Goal: Task Accomplishment & Management: Complete application form

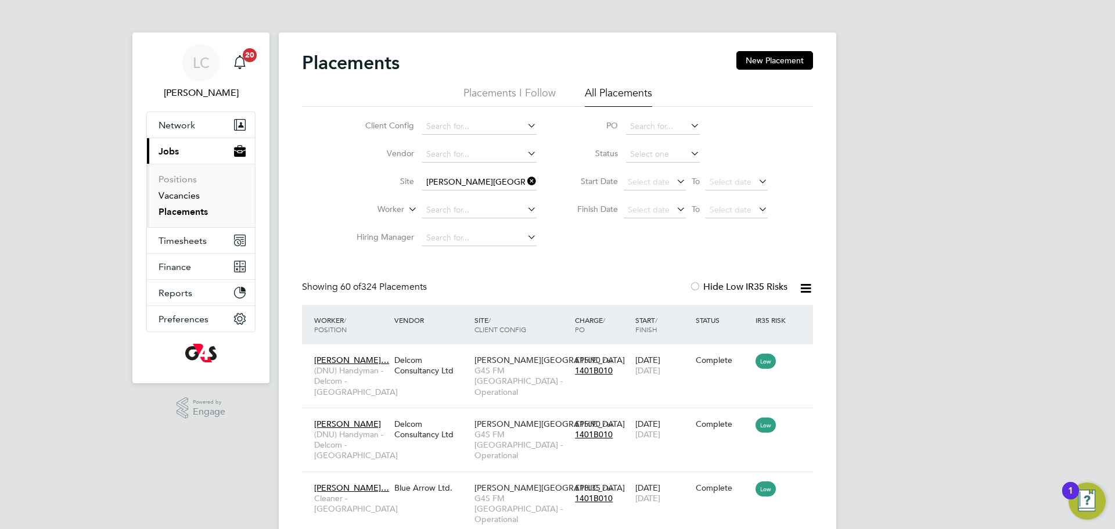
click at [183, 195] on link "Vacancies" at bounding box center [179, 195] width 41 height 11
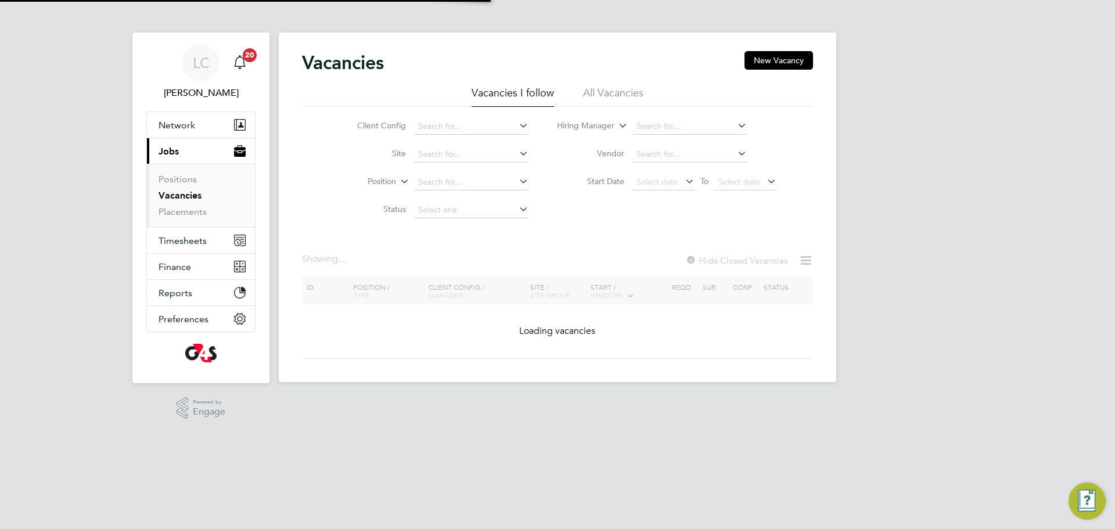
drag, startPoint x: 786, startPoint y: 63, endPoint x: 784, endPoint y: 96, distance: 33.1
click at [785, 63] on button "New Vacancy" at bounding box center [778, 60] width 69 height 19
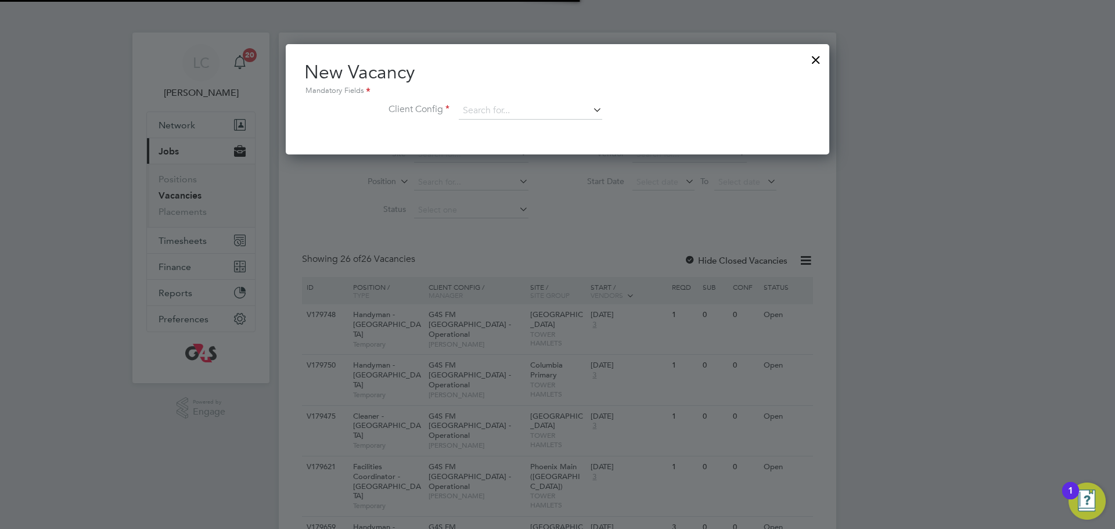
scroll to position [110, 544]
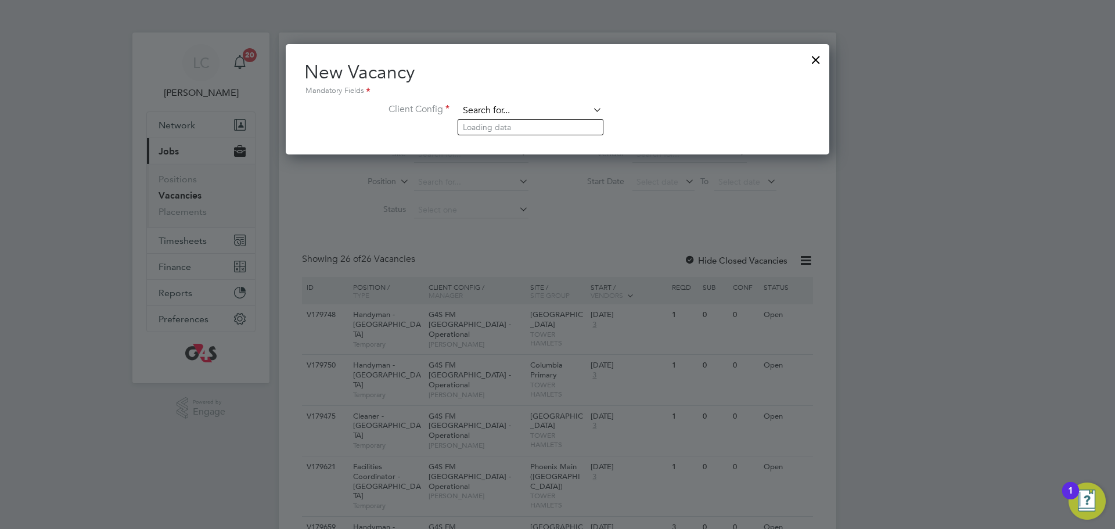
click at [568, 106] on input at bounding box center [530, 110] width 143 height 17
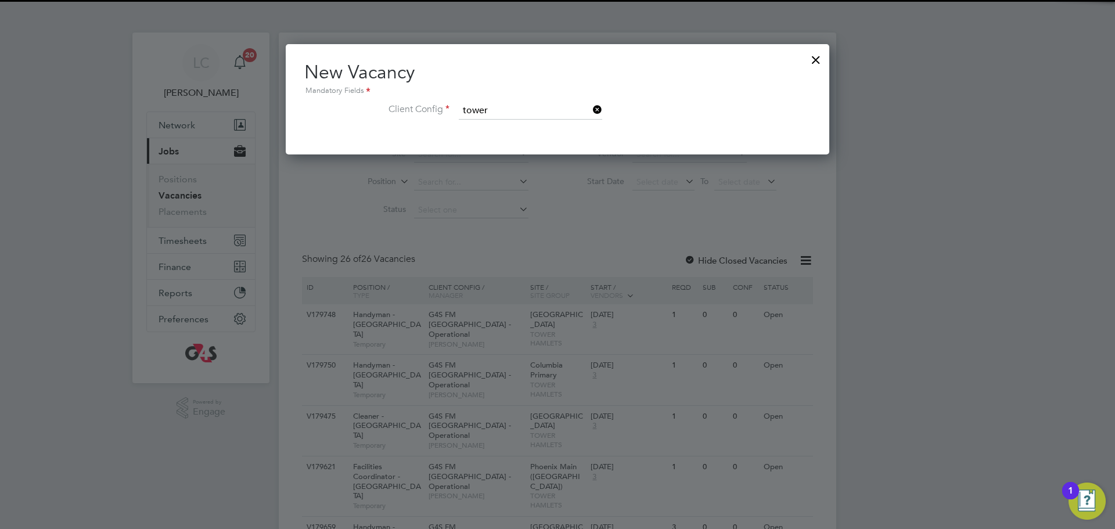
click at [524, 136] on li "G4S FM [GEOGRAPHIC_DATA] - Operational" at bounding box center [538, 143] width 160 height 16
type input "G4S FM [GEOGRAPHIC_DATA] - Operational"
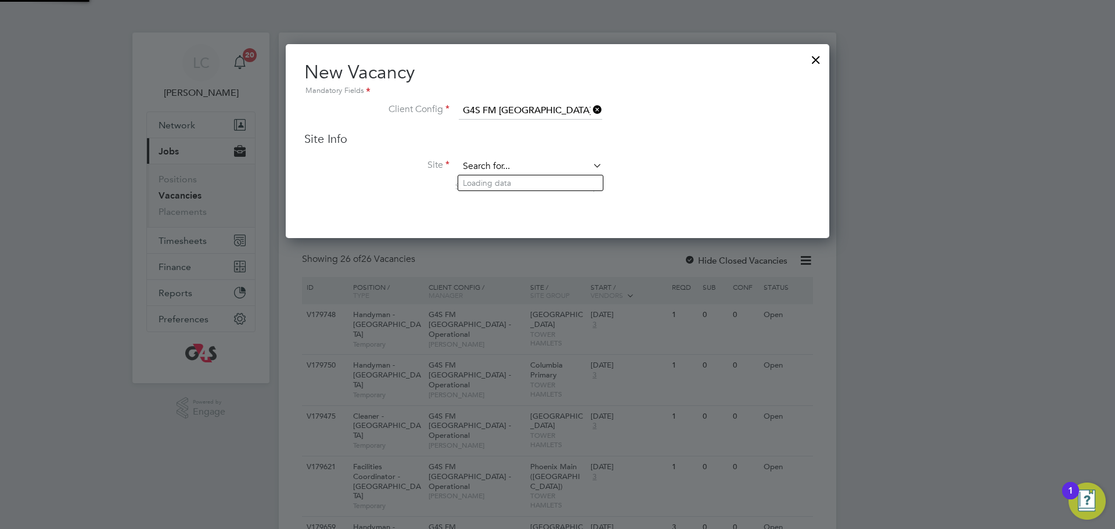
click at [485, 167] on input at bounding box center [530, 166] width 143 height 17
click at [488, 181] on li "[PERSON_NAME][GEOGRAPHIC_DATA]" at bounding box center [530, 183] width 145 height 16
type input "[PERSON_NAME][GEOGRAPHIC_DATA]"
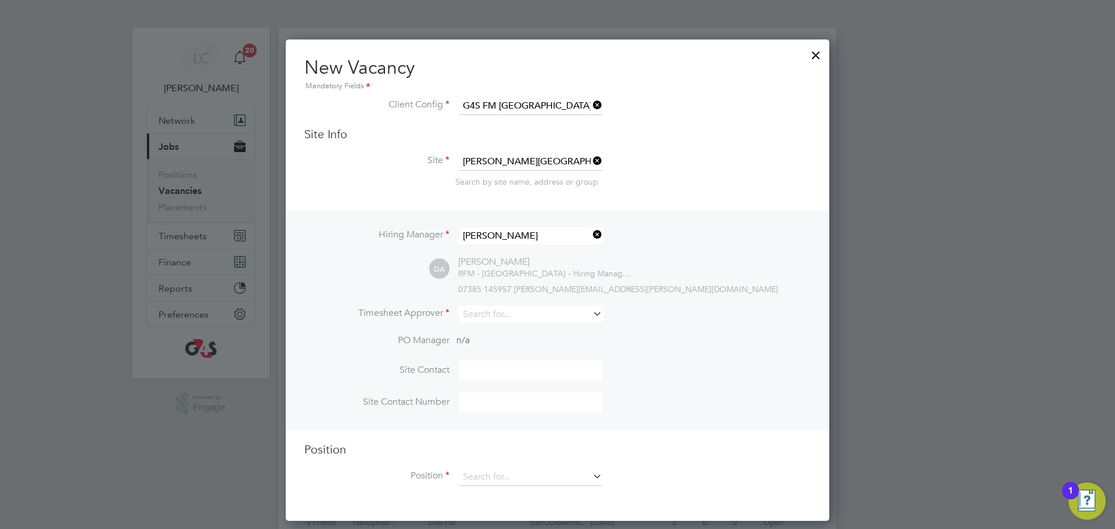
scroll to position [6, 0]
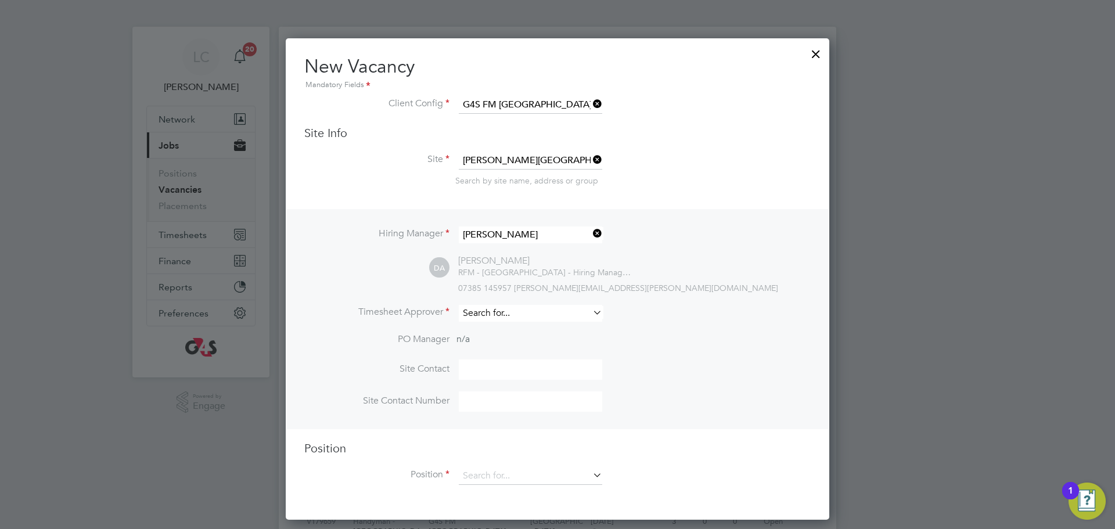
click at [490, 315] on input at bounding box center [530, 313] width 143 height 17
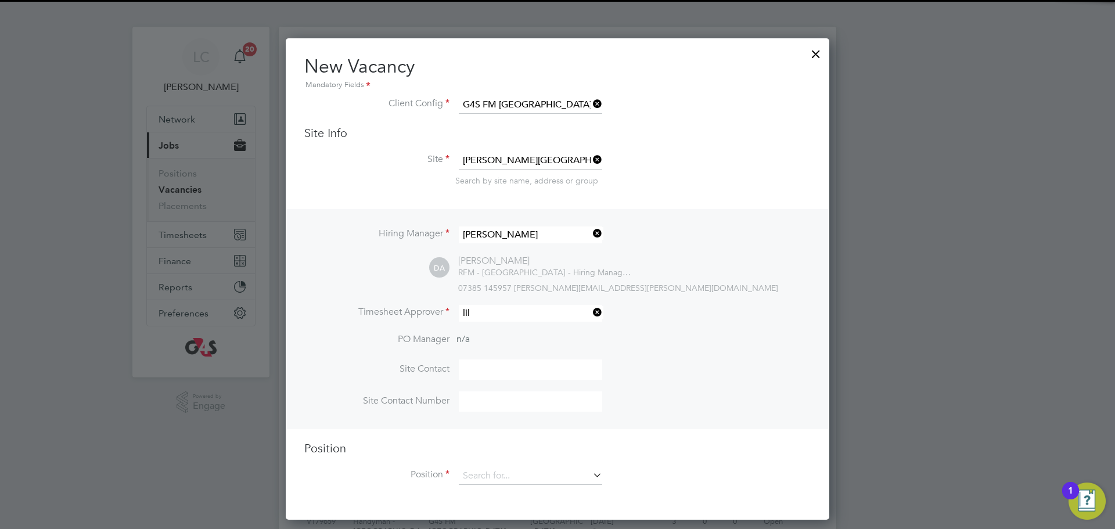
click at [519, 334] on li "[PERSON_NAME]" at bounding box center [530, 331] width 145 height 16
type input "[PERSON_NAME]"
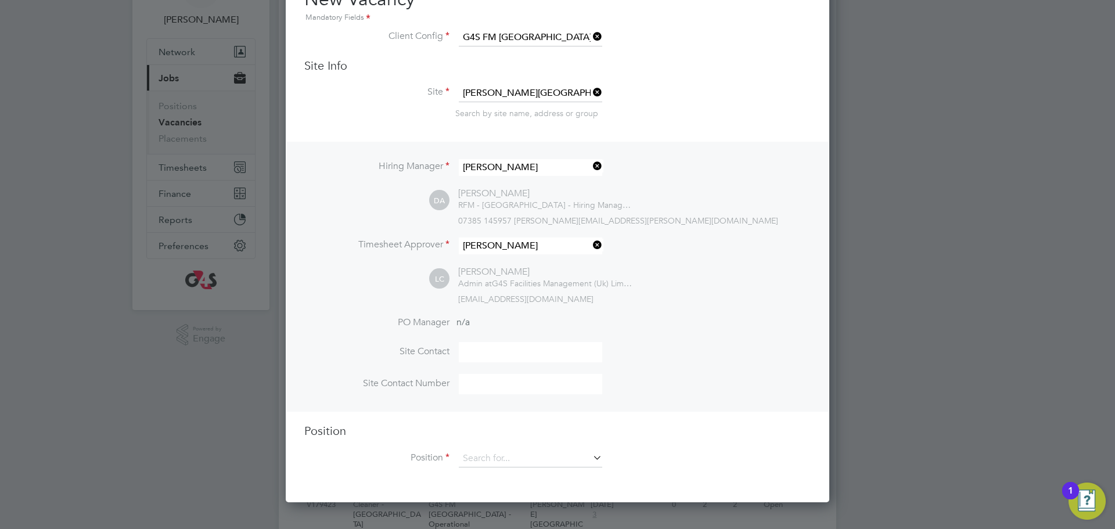
scroll to position [88, 0]
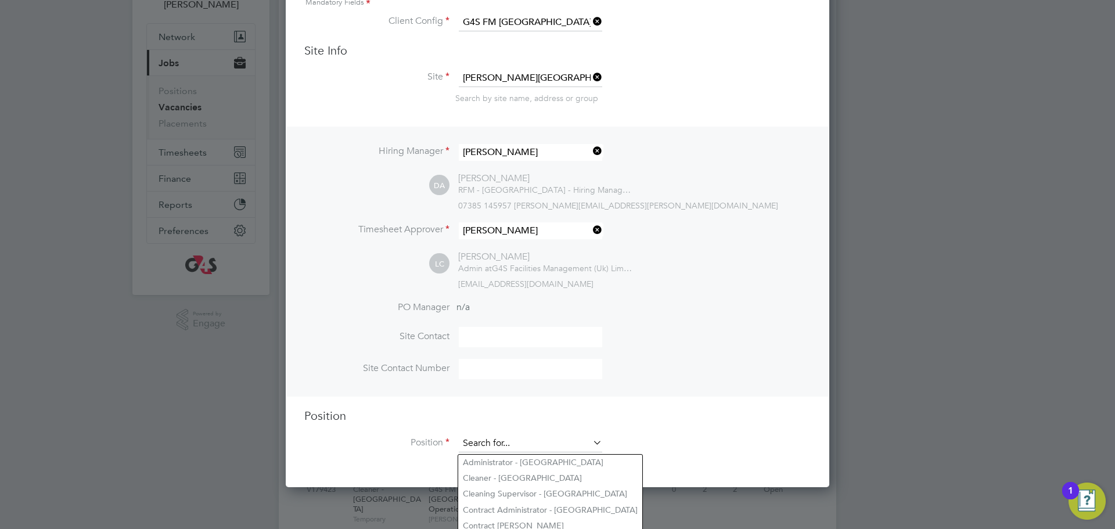
click at [489, 447] on input at bounding box center [530, 443] width 143 height 17
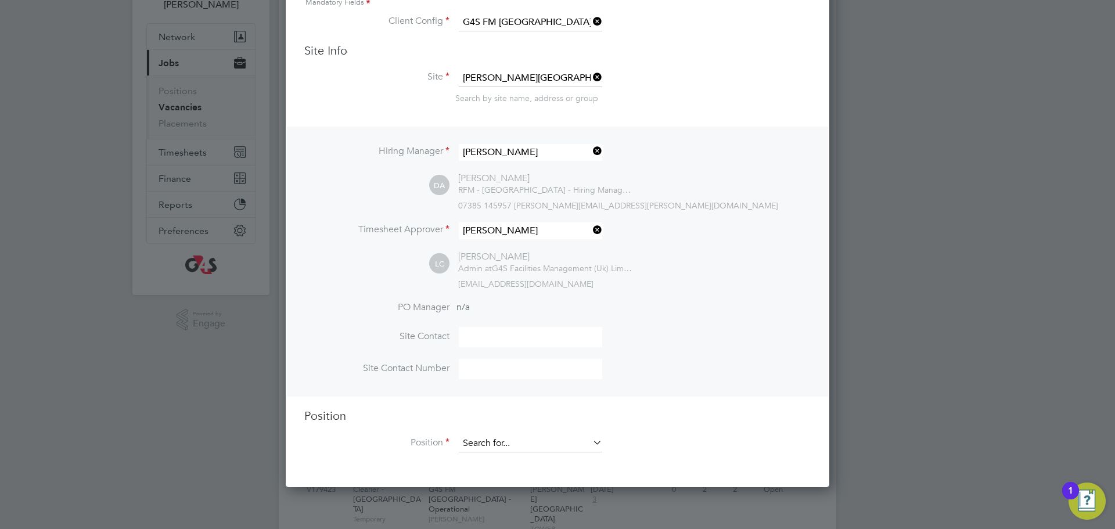
click at [542, 438] on input at bounding box center [530, 443] width 143 height 17
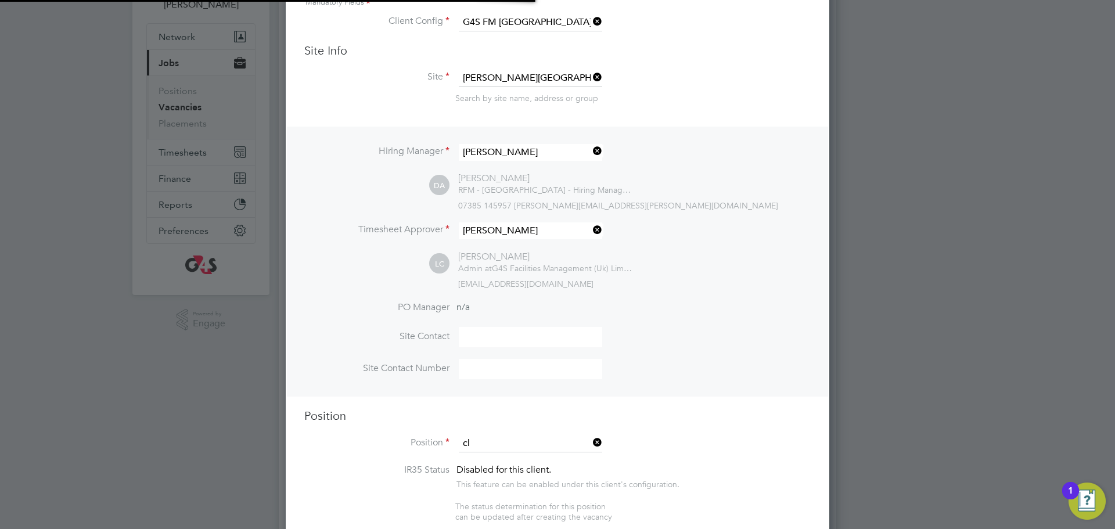
scroll to position [1810, 544]
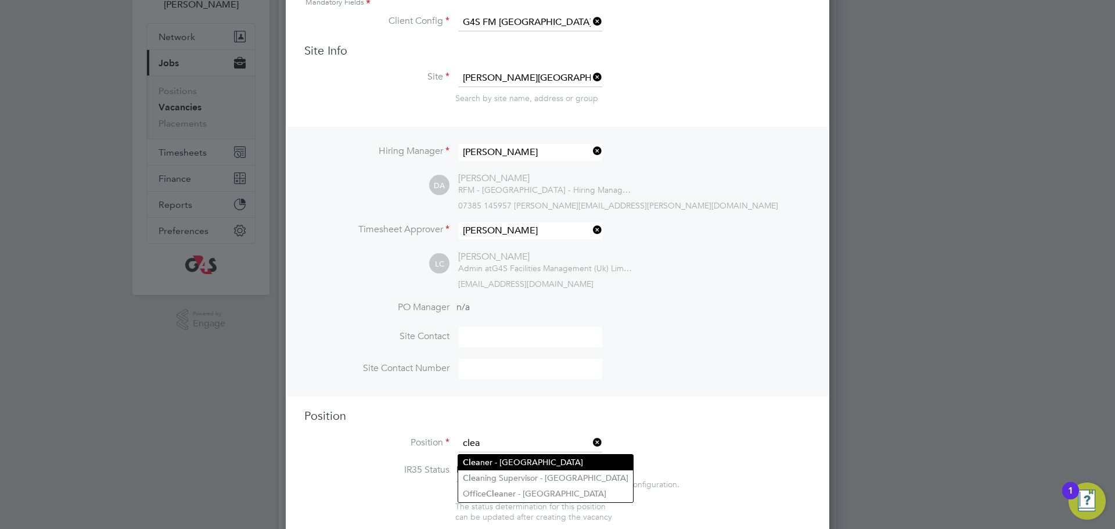
click at [493, 466] on li "Clea ner - [GEOGRAPHIC_DATA]" at bounding box center [545, 463] width 175 height 16
type input "Cleaner - [GEOGRAPHIC_DATA]"
type textarea "**Lor Ipsumdolorsitame** ▪ Co adipi eli sed doeiusmo temporin, utlabo etdo mag …"
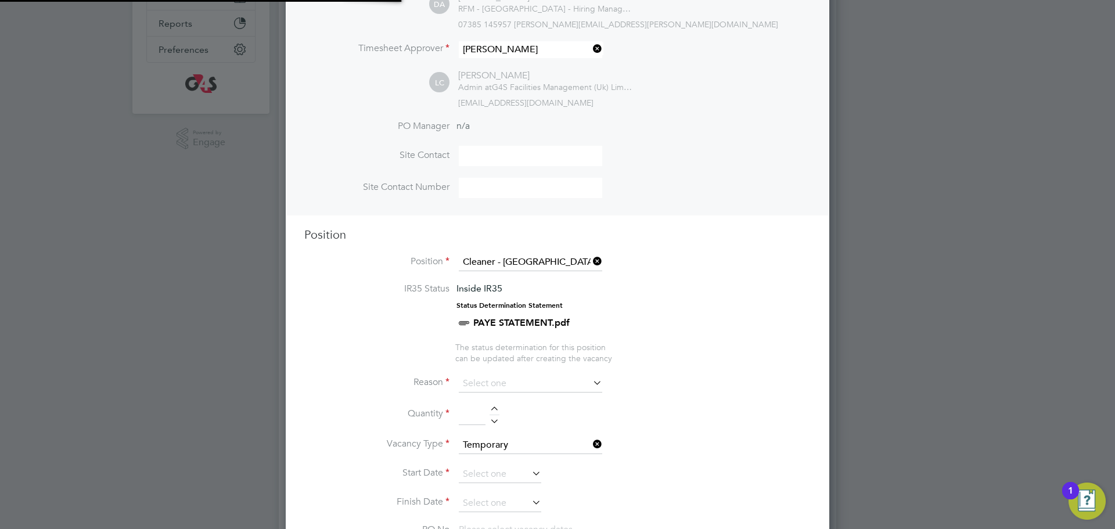
scroll to position [422, 0]
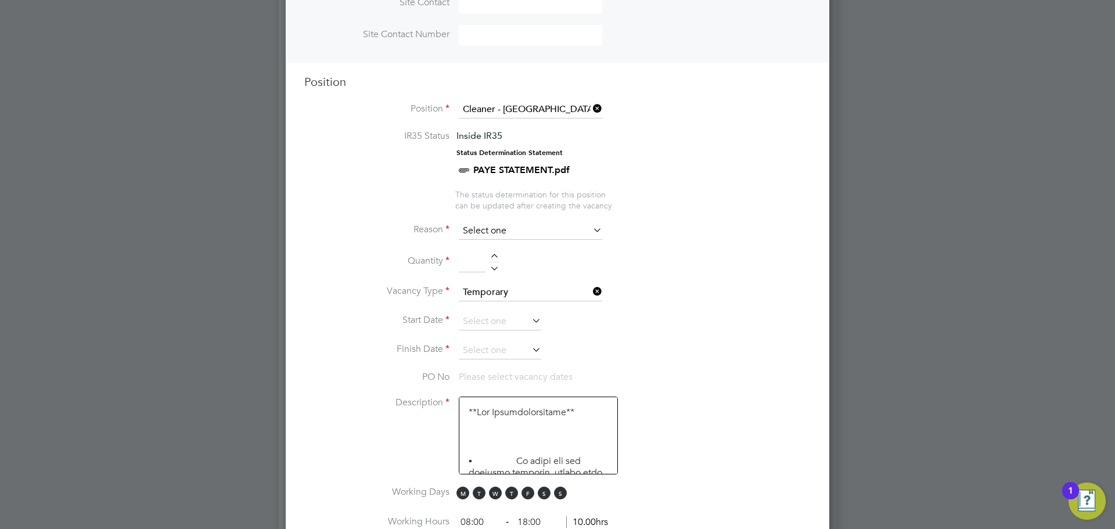
click at [481, 240] on input at bounding box center [530, 230] width 143 height 17
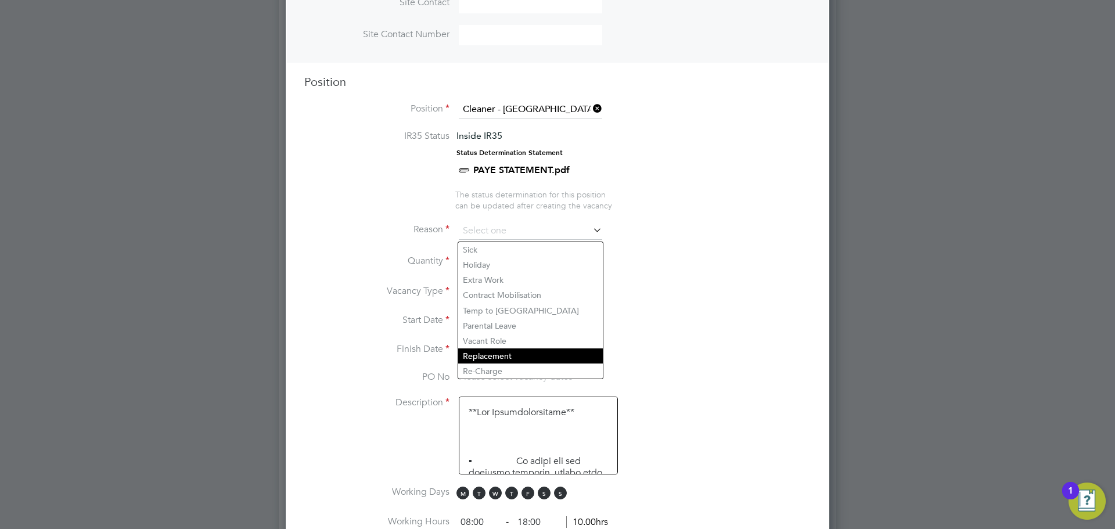
click at [514, 355] on li "Replacement" at bounding box center [530, 355] width 145 height 15
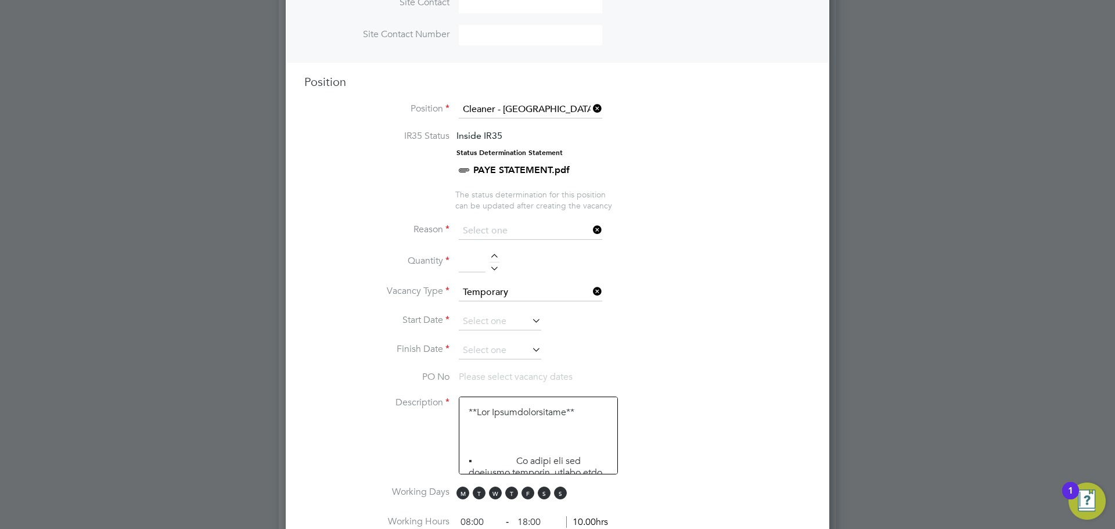
type input "Replacement"
click at [498, 257] on div at bounding box center [494, 258] width 10 height 8
type input "1"
click at [489, 323] on input at bounding box center [500, 321] width 82 height 17
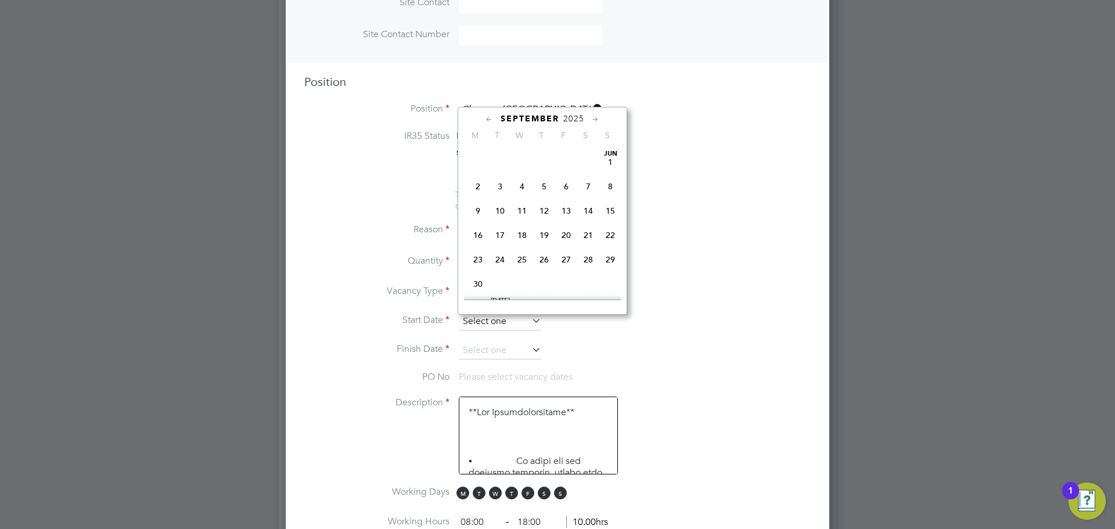
scroll to position [361, 0]
click at [526, 204] on span "3" at bounding box center [522, 193] width 22 height 22
type input "[DATE]"
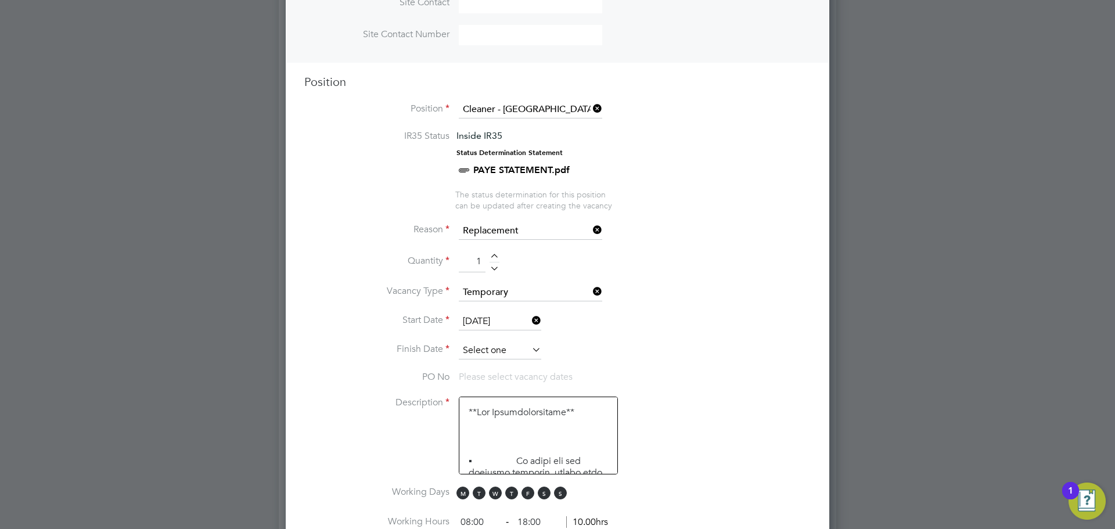
click at [518, 354] on input at bounding box center [500, 350] width 82 height 17
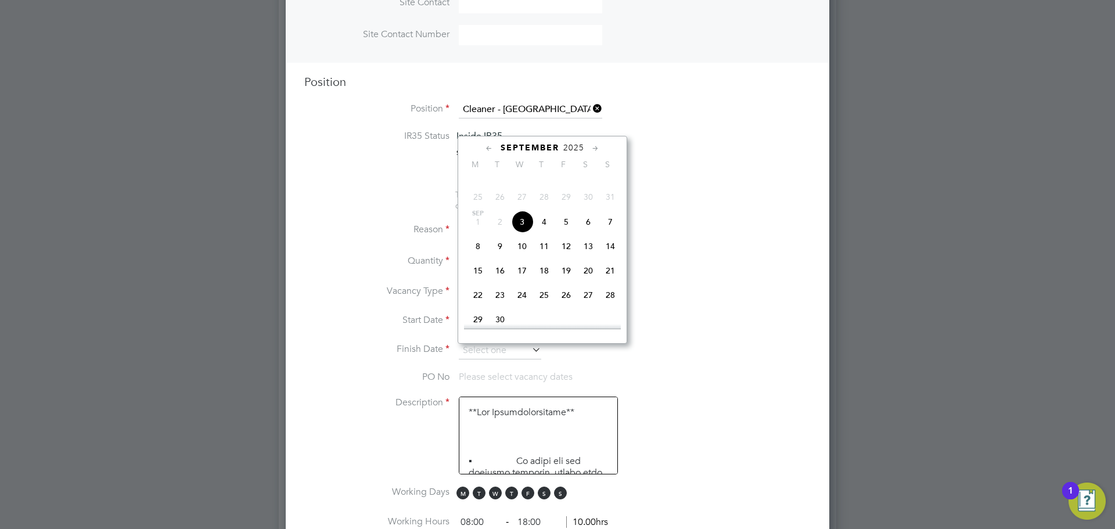
click at [567, 233] on span "5" at bounding box center [566, 222] width 22 height 22
type input "[DATE]"
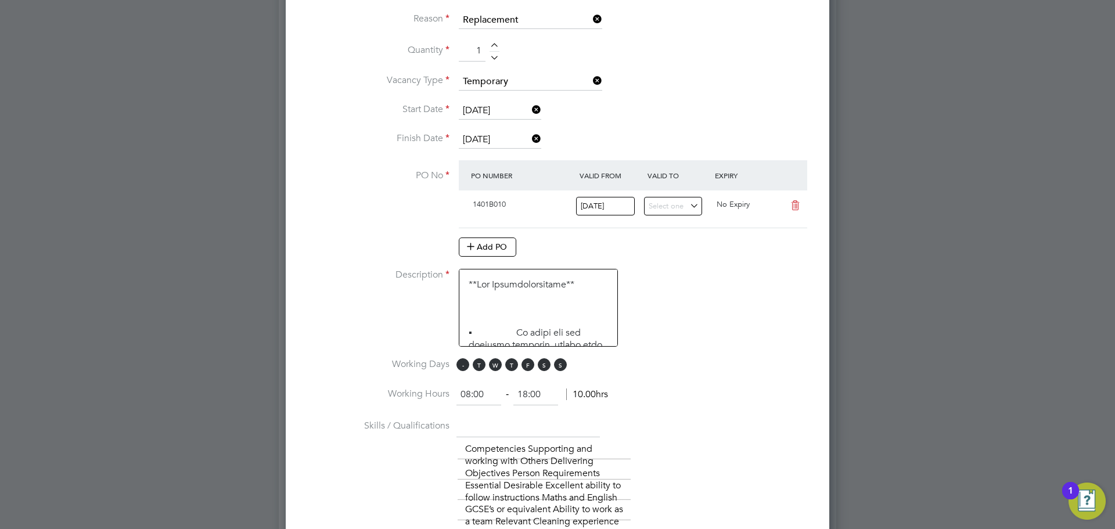
scroll to position [634, 0]
click at [463, 362] on span "M" at bounding box center [462, 363] width 13 height 13
click at [480, 365] on span "T" at bounding box center [479, 363] width 13 height 13
click at [545, 367] on span "S" at bounding box center [544, 363] width 13 height 13
click at [562, 366] on span "S" at bounding box center [560, 363] width 13 height 13
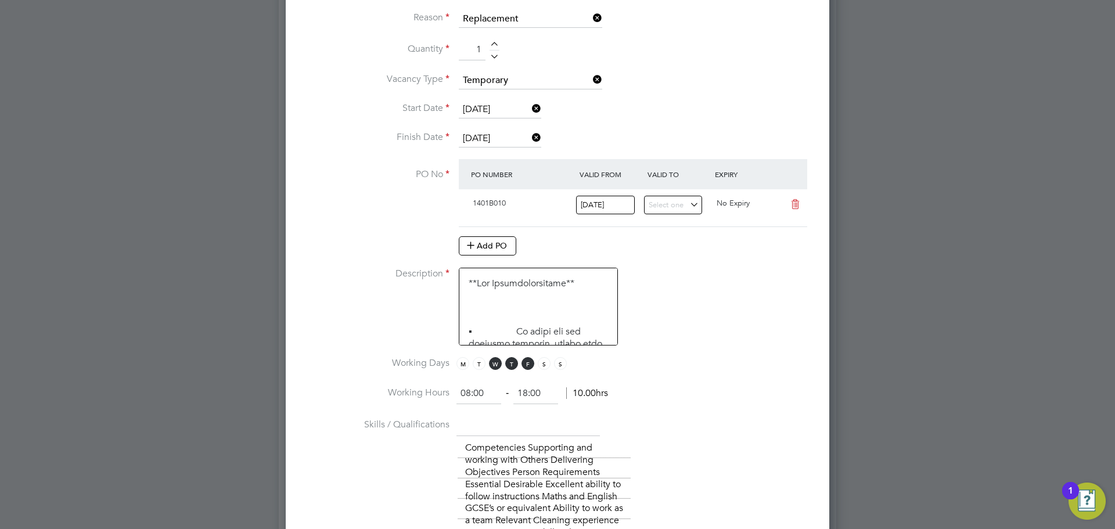
drag, startPoint x: 499, startPoint y: 397, endPoint x: 450, endPoint y: 396, distance: 48.8
click at [450, 396] on li "Working Hours 08:00 ‐ 18:00 10.00hrs" at bounding box center [557, 399] width 506 height 33
type input "15:30"
drag, startPoint x: 524, startPoint y: 392, endPoint x: 507, endPoint y: 387, distance: 16.9
click at [507, 387] on div "15:30 ‐ 18:00 2.50hrs" at bounding box center [529, 393] width 146 height 21
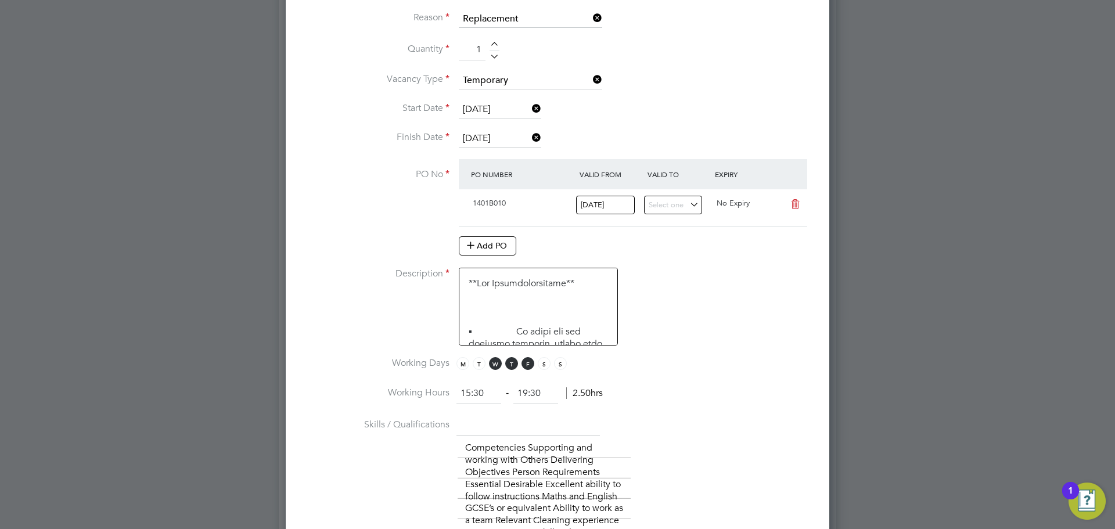
click at [728, 370] on li "Working Days M T W T F S S" at bounding box center [557, 370] width 506 height 26
type input "19:30"
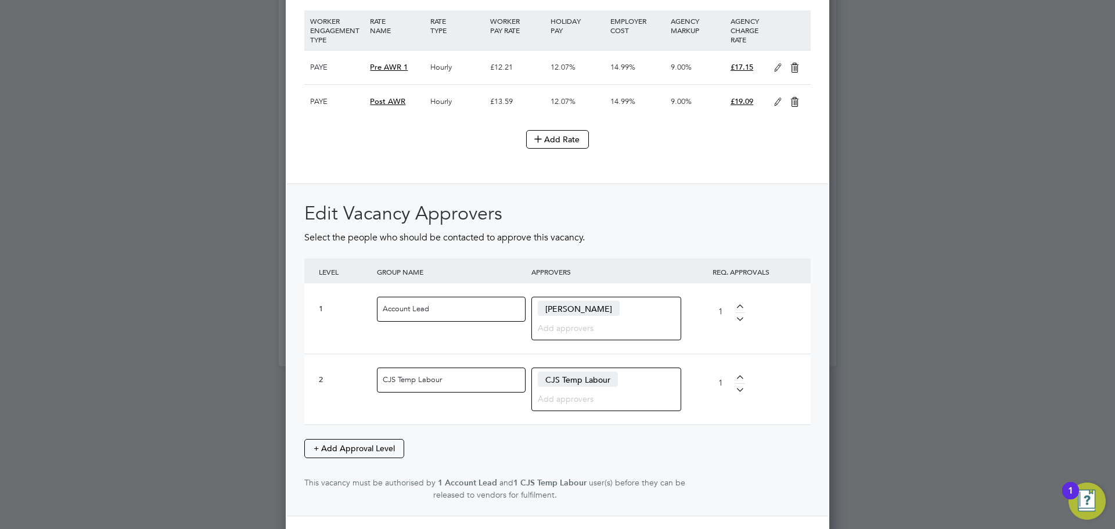
scroll to position [1618, 0]
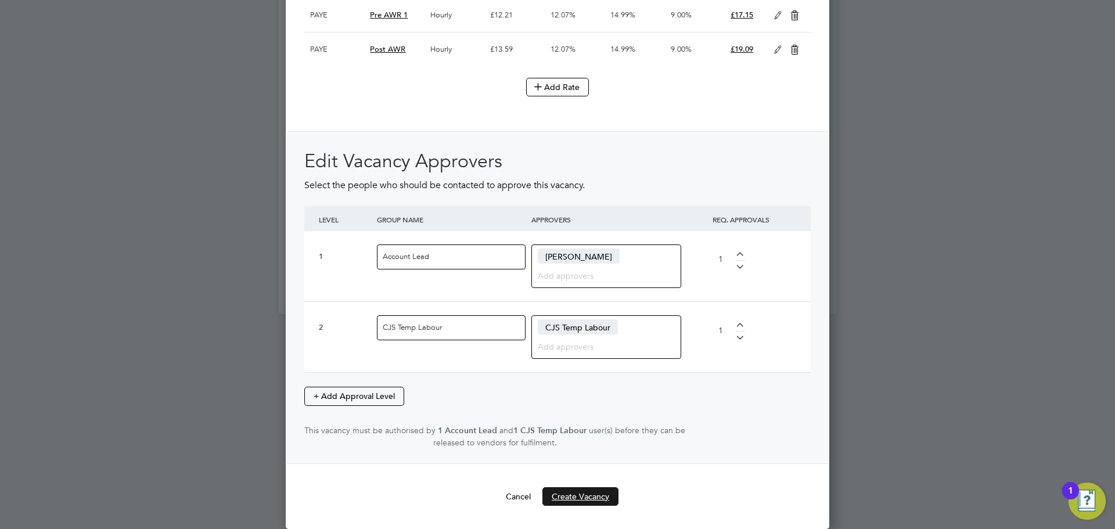
click at [589, 496] on button "Create Vacancy" at bounding box center [580, 496] width 76 height 19
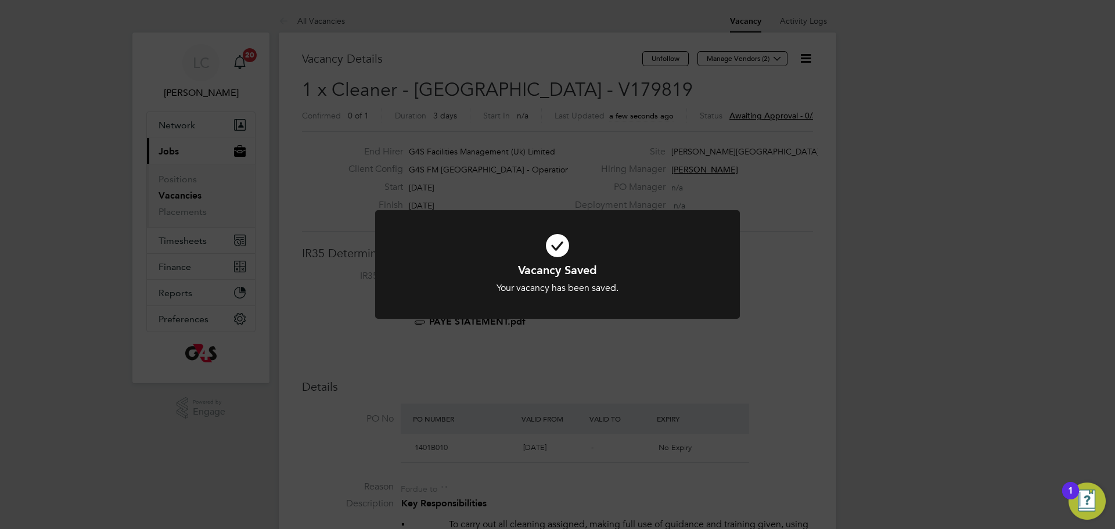
scroll to position [6, 6]
click at [566, 72] on div "Vacancy Saved Your vacancy has been saved. Cancel Okay" at bounding box center [557, 264] width 1115 height 529
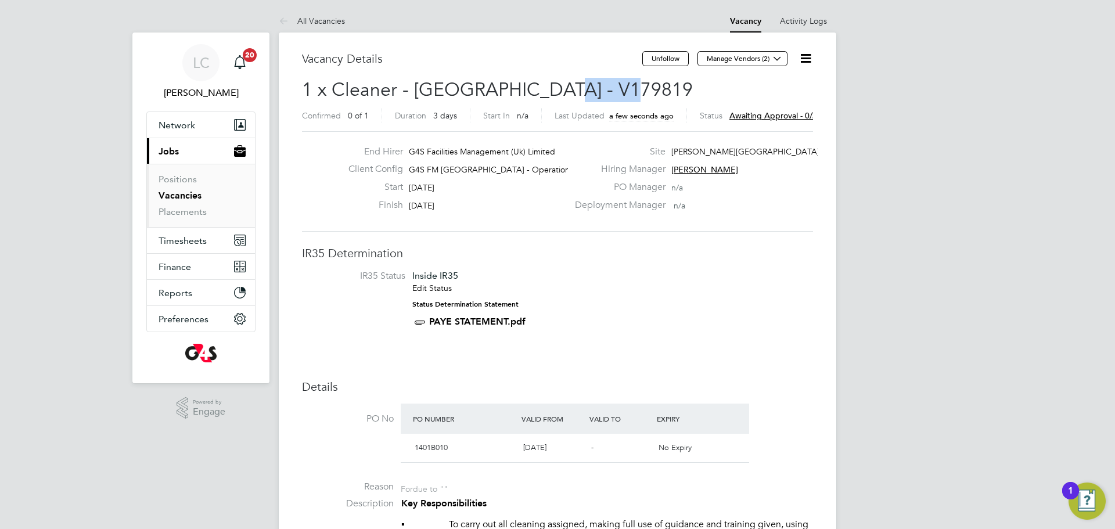
drag, startPoint x: 543, startPoint y: 82, endPoint x: 621, endPoint y: 87, distance: 77.4
click at [621, 87] on h2 "1 x Cleaner - [GEOGRAPHIC_DATA] - V179819 Confirmed 0 of 1 Duration 3 days Star…" at bounding box center [557, 102] width 511 height 49
copy span "V179819"
click at [750, 61] on button "Manage Vendors (2)" at bounding box center [742, 58] width 90 height 15
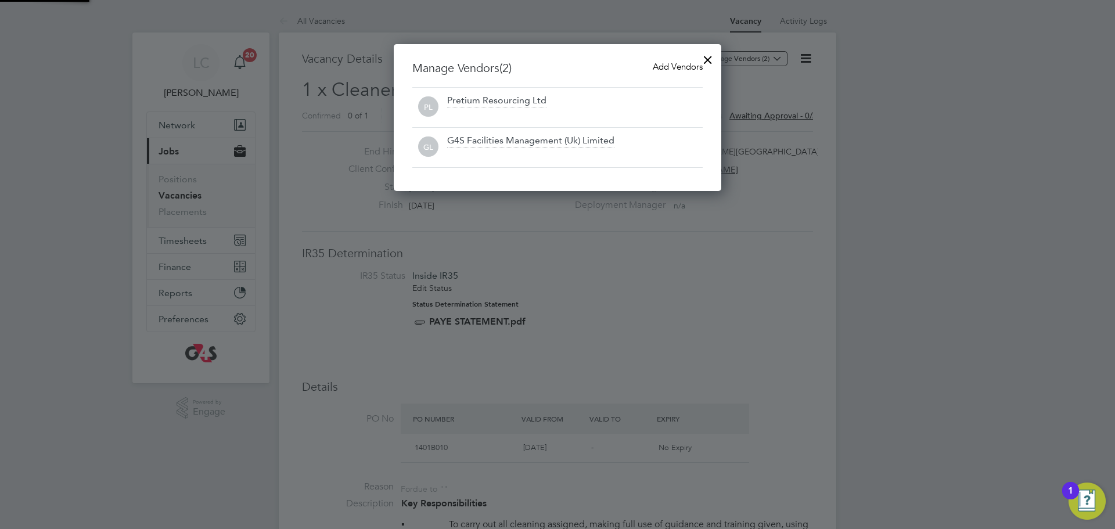
click at [668, 67] on span "Add Vendors" at bounding box center [678, 66] width 50 height 11
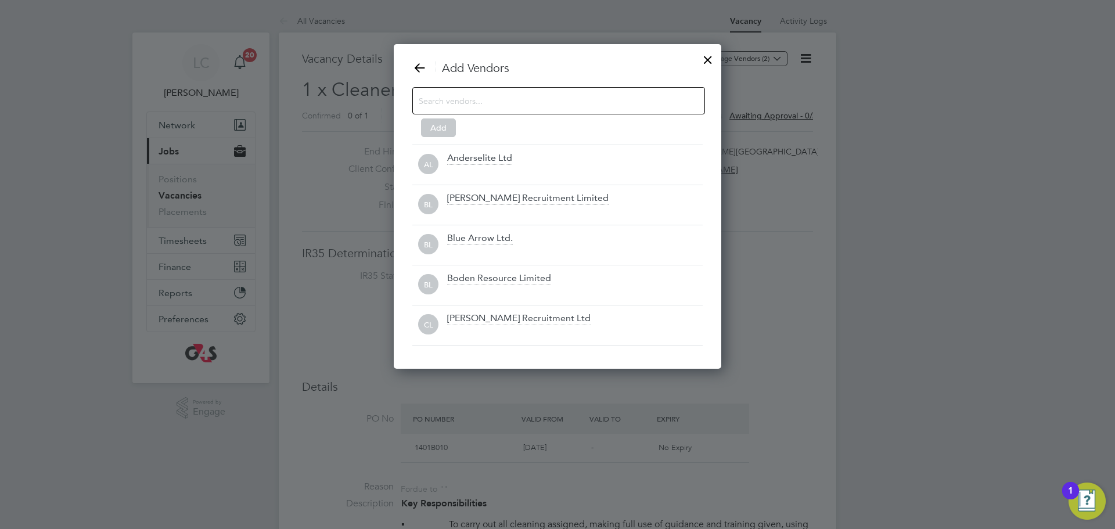
click at [505, 96] on input at bounding box center [549, 100] width 261 height 15
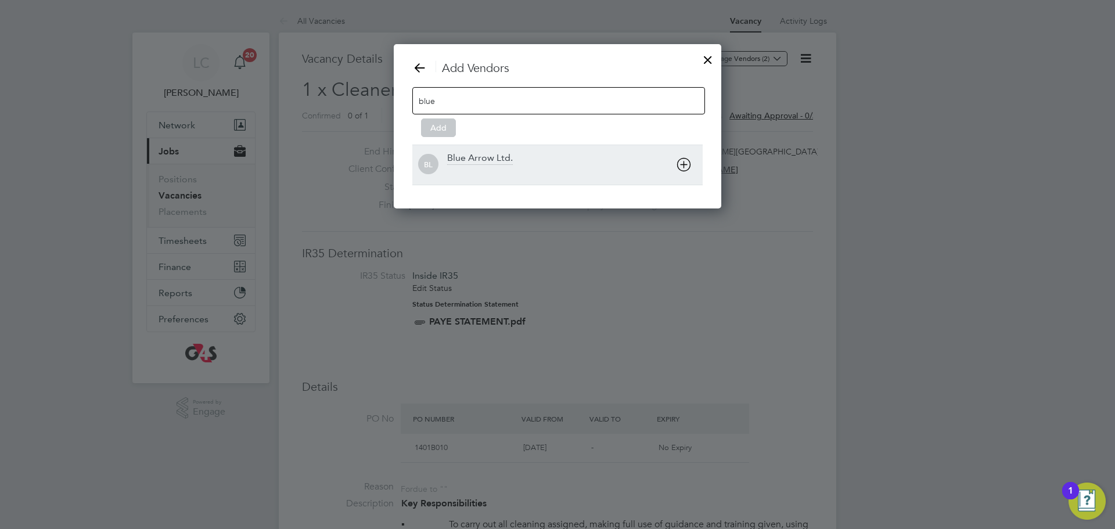
type input "blue"
drag, startPoint x: 507, startPoint y: 149, endPoint x: 469, endPoint y: 150, distance: 37.7
click at [507, 150] on div "BL Blue Arrow Ltd." at bounding box center [557, 165] width 290 height 40
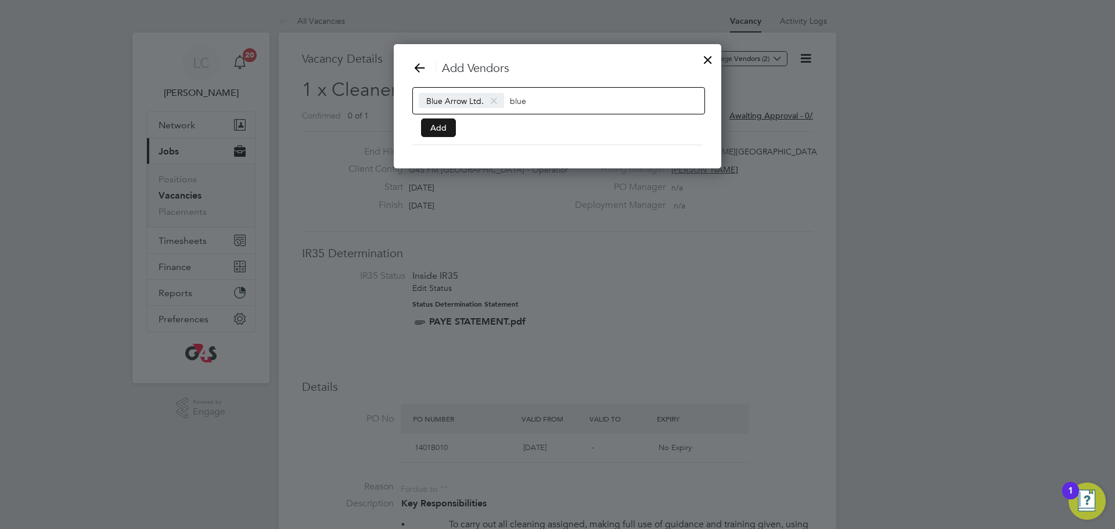
click at [436, 128] on button "Add" at bounding box center [438, 127] width 35 height 19
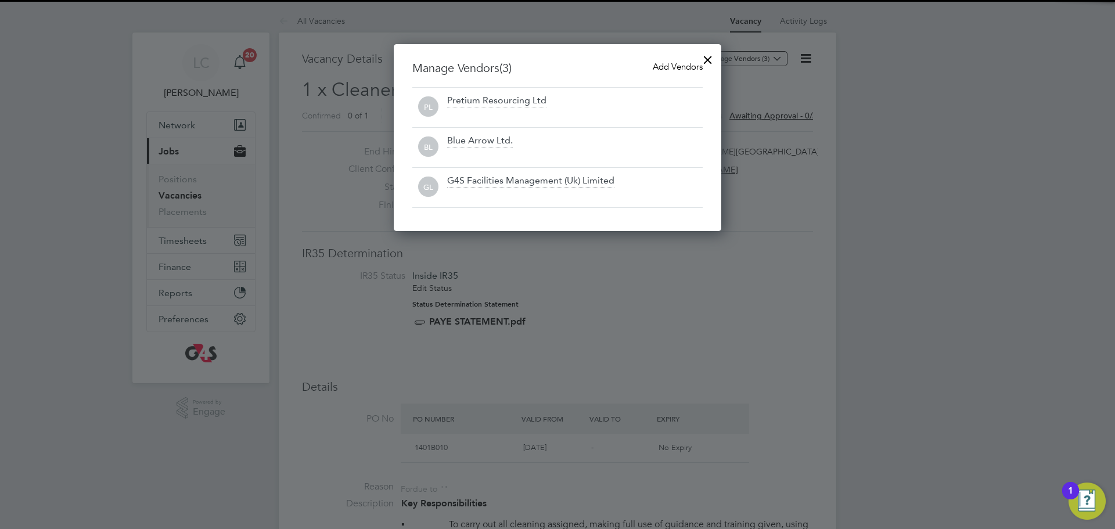
click at [712, 56] on div at bounding box center [707, 56] width 21 height 21
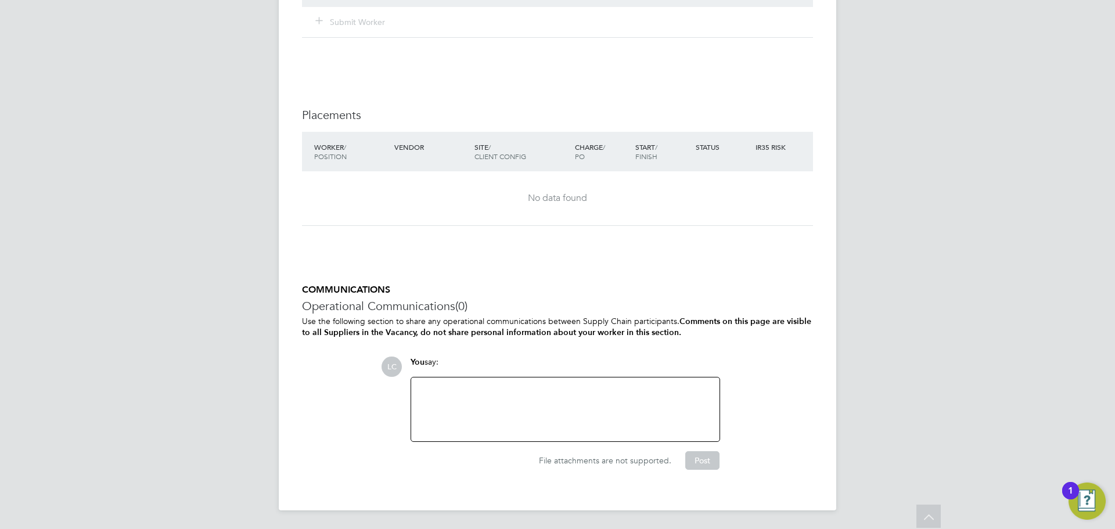
click at [470, 389] on div at bounding box center [565, 409] width 294 height 50
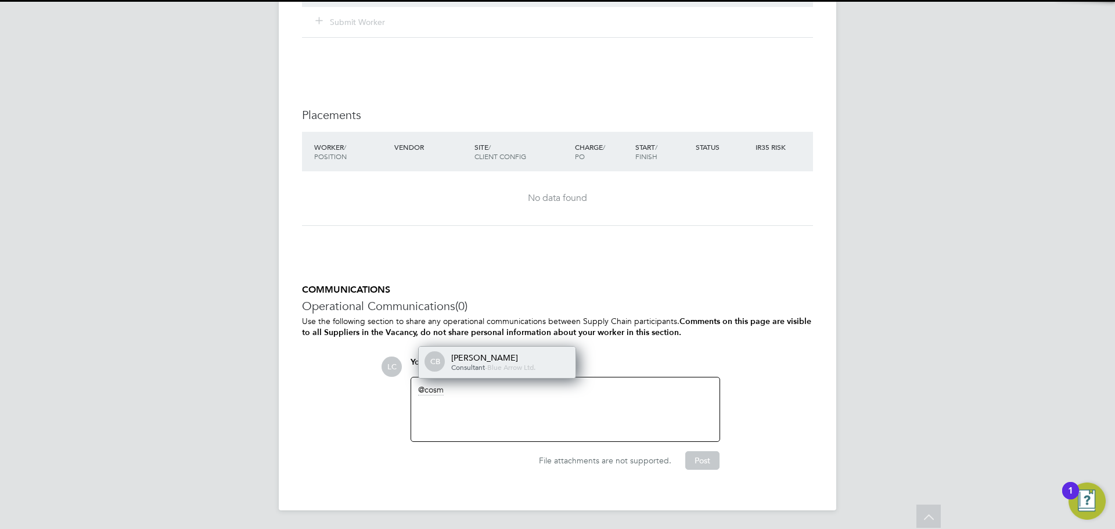
click at [522, 367] on span "Blue Arrow Ltd." at bounding box center [511, 366] width 48 height 9
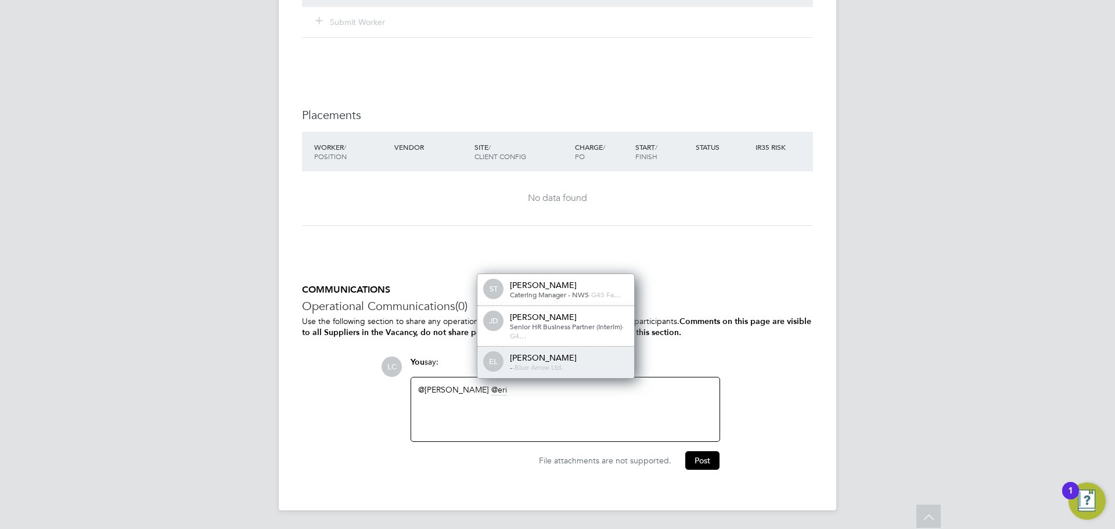
click at [563, 355] on div "[PERSON_NAME]" at bounding box center [568, 357] width 116 height 10
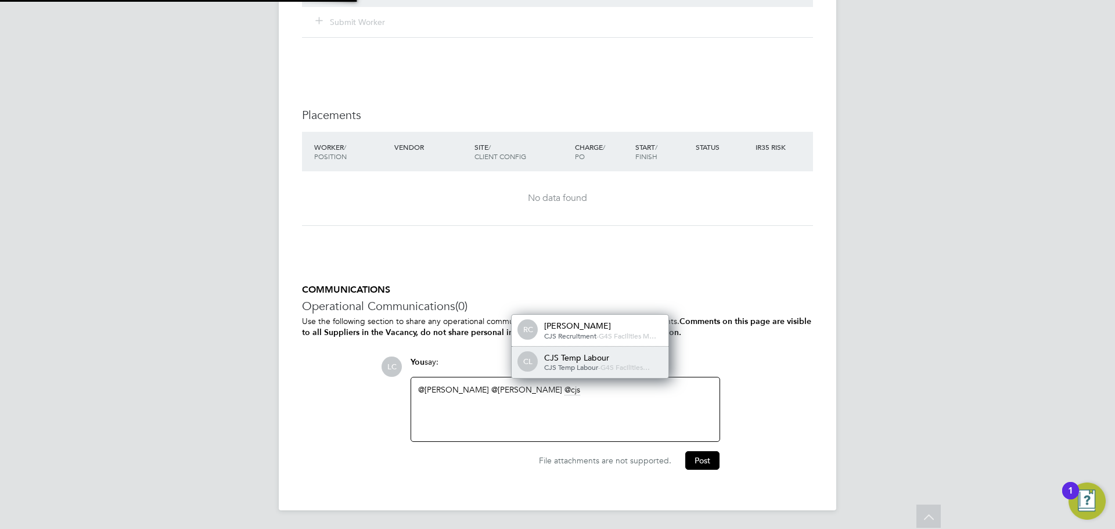
click at [600, 363] on span "-" at bounding box center [599, 366] width 2 height 9
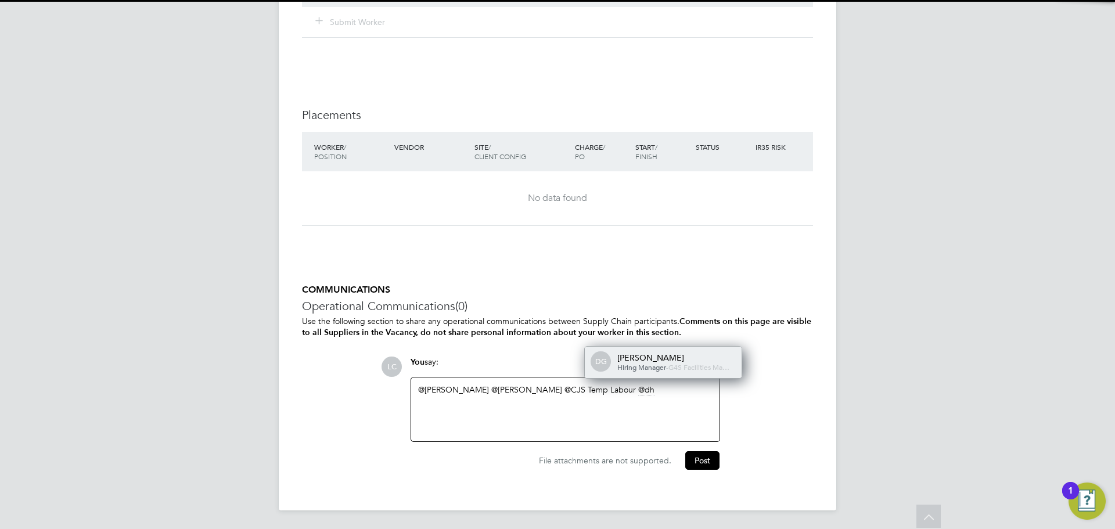
click at [671, 347] on div "DG [PERSON_NAME] Hiring Manager - G4S Facilities Ma…" at bounding box center [663, 362] width 157 height 31
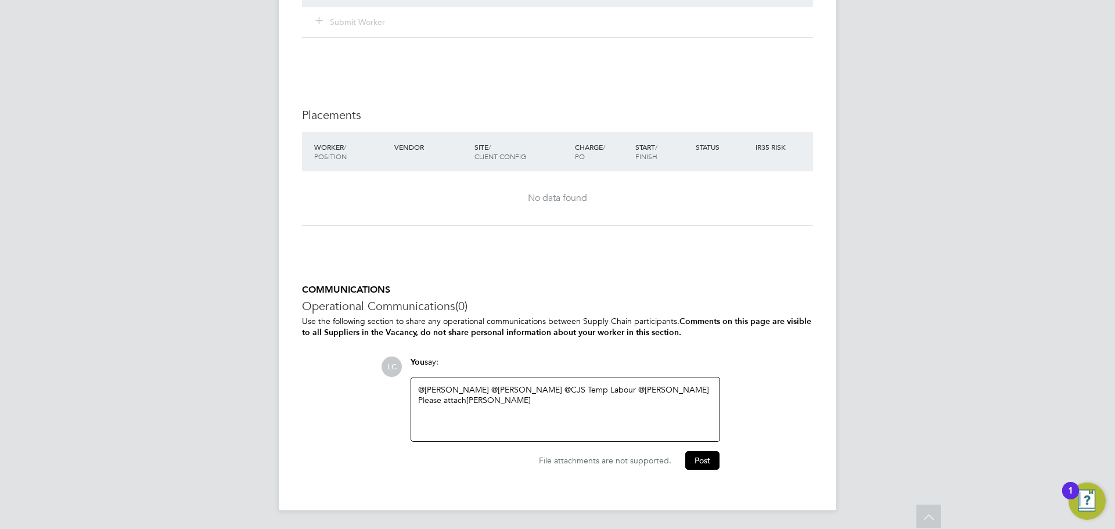
click at [539, 410] on div "@[PERSON_NAME] ​ @[PERSON_NAME] ​ @CJS Temp Labour ​ @[PERSON_NAME] ​ Please at…" at bounding box center [565, 409] width 294 height 50
click at [703, 458] on button "Post" at bounding box center [702, 460] width 34 height 19
